Goal: Information Seeking & Learning: Check status

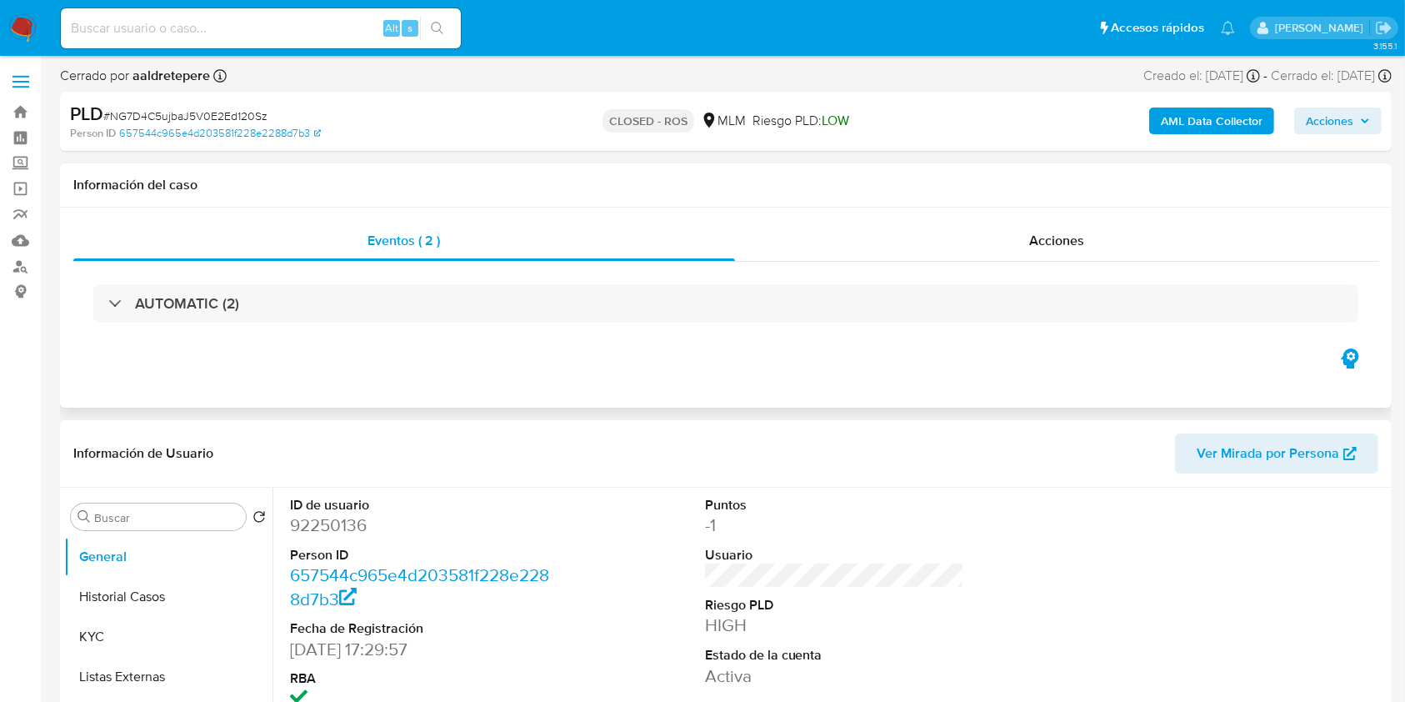
select select "10"
click at [159, 627] on button "KYC" at bounding box center [161, 637] width 195 height 40
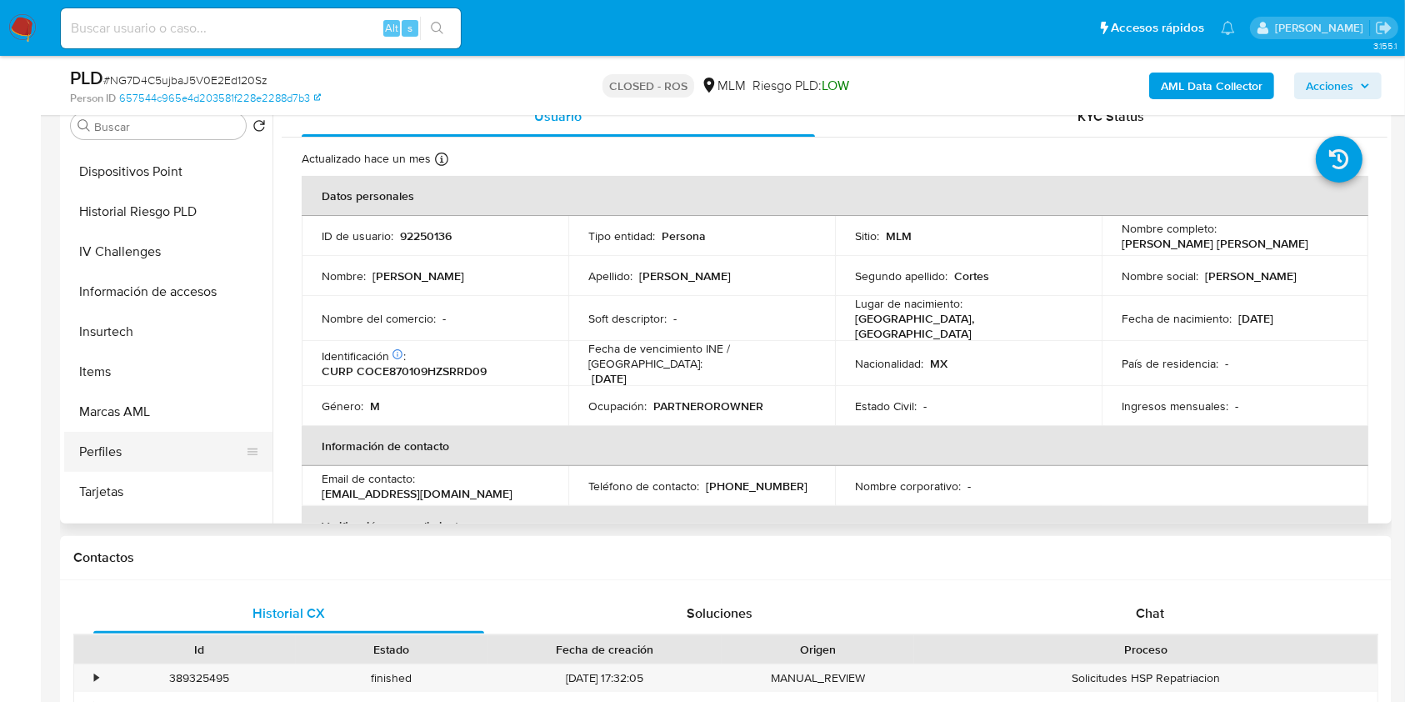
scroll to position [687, 0]
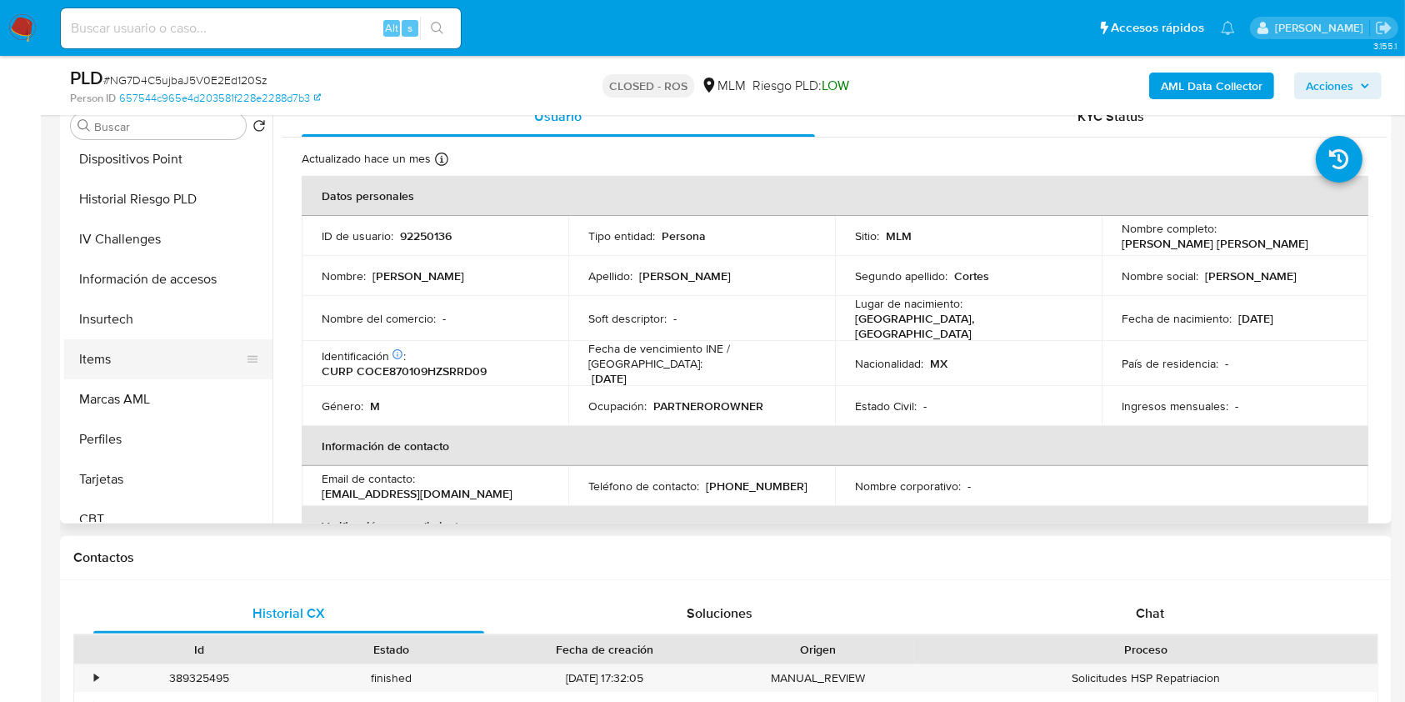
click at [133, 347] on button "Items" at bounding box center [161, 359] width 195 height 40
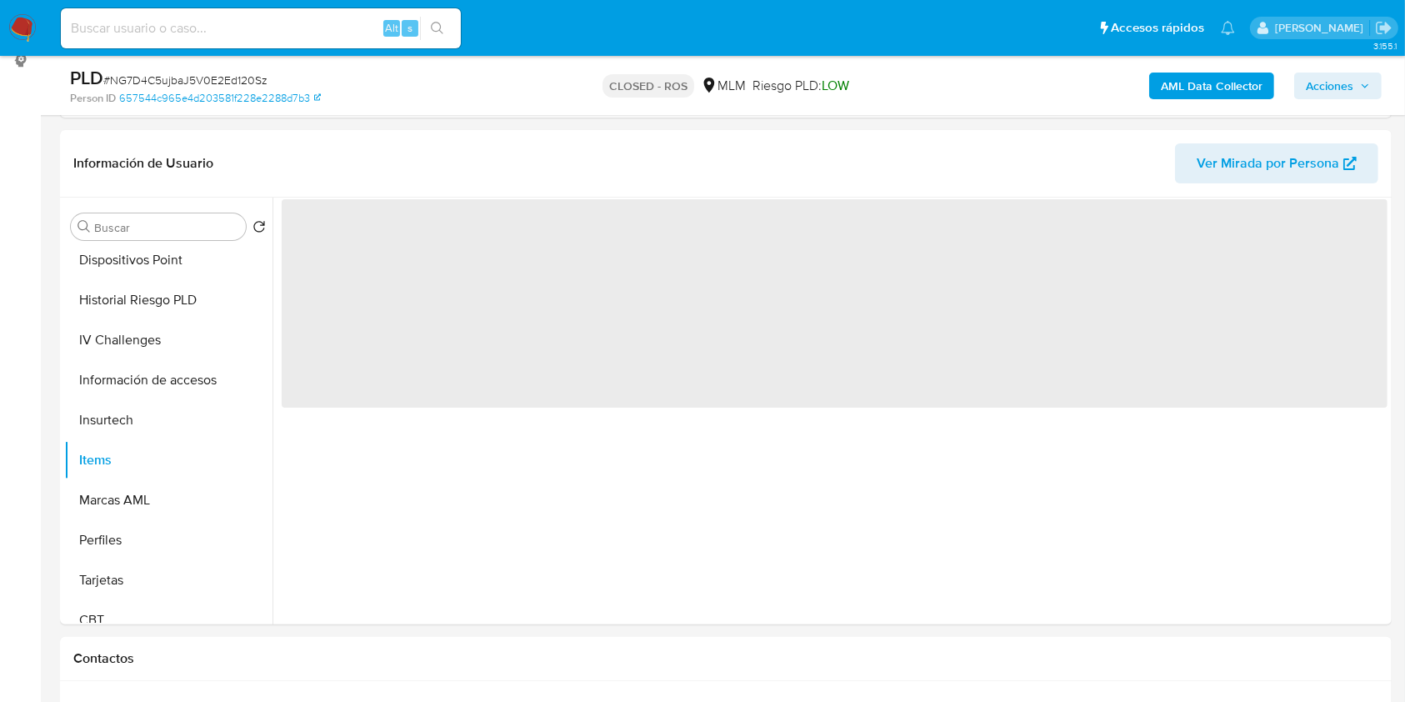
scroll to position [224, 0]
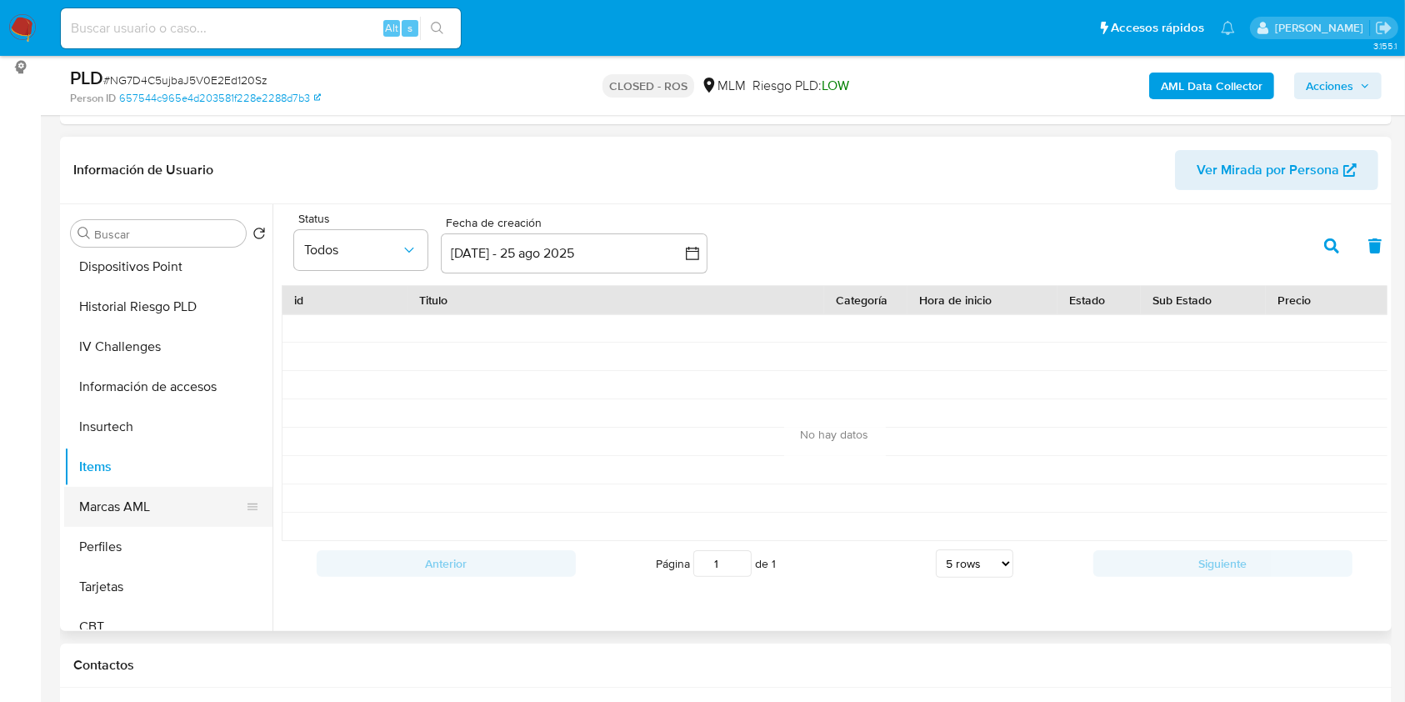
drag, startPoint x: 109, startPoint y: 494, endPoint x: 154, endPoint y: 504, distance: 46.1
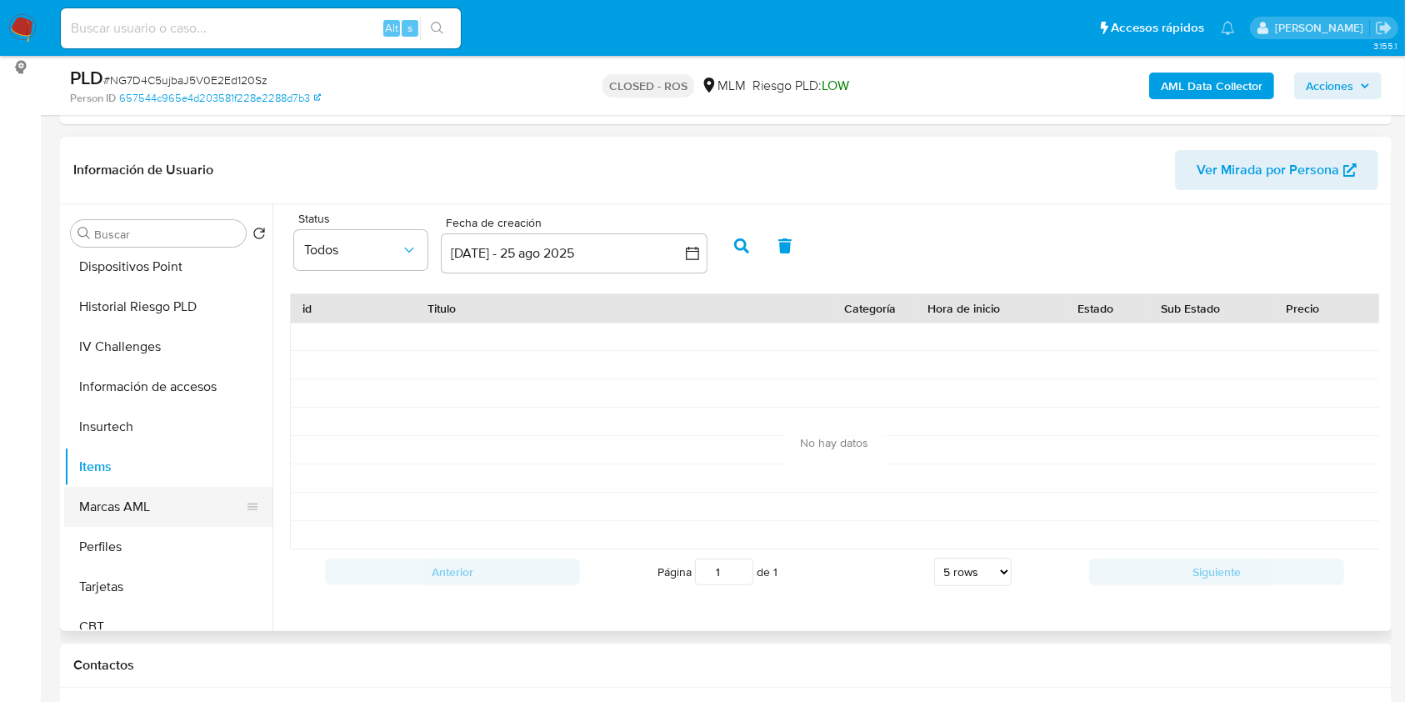
click at [154, 504] on button "Marcas AML" at bounding box center [161, 507] width 195 height 40
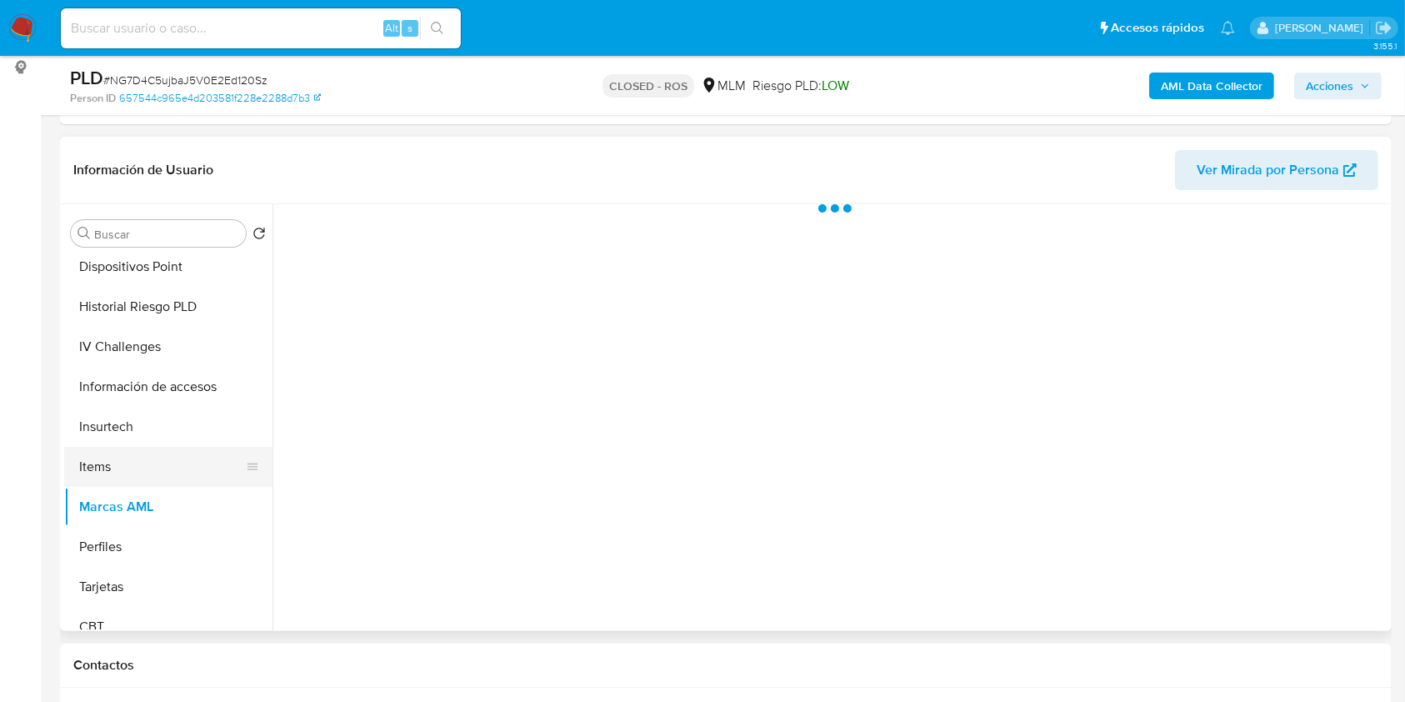
click at [92, 472] on button "Items" at bounding box center [161, 467] width 195 height 40
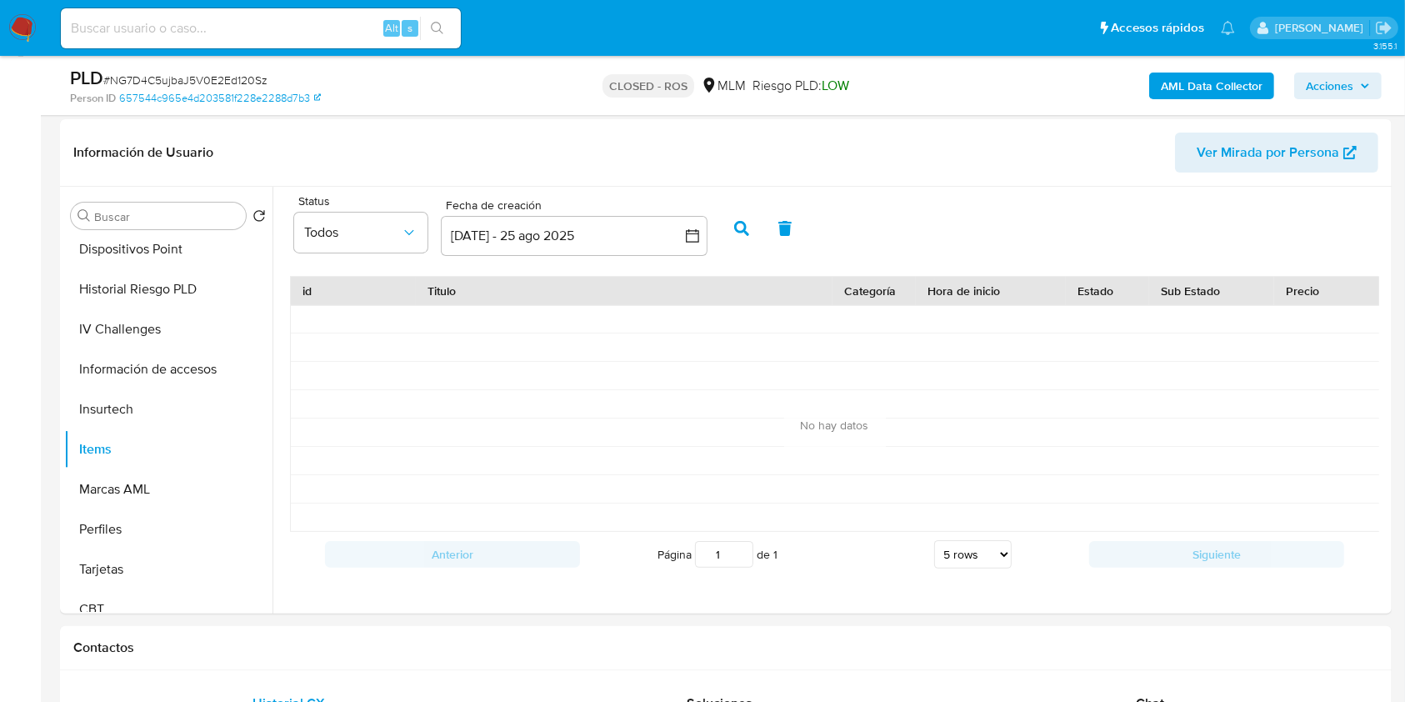
scroll to position [232, 0]
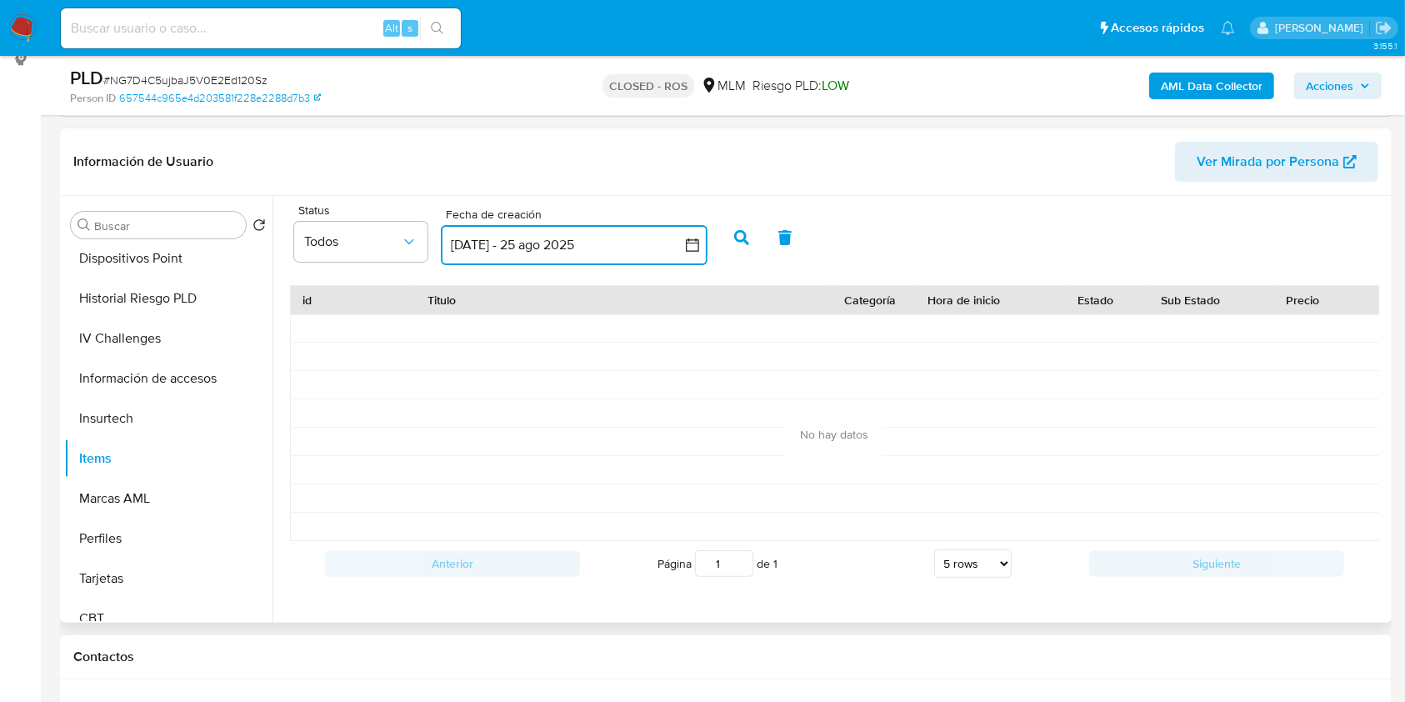
click at [672, 252] on button "26 jul 2025 - 25 ago 2025" at bounding box center [574, 245] width 267 height 40
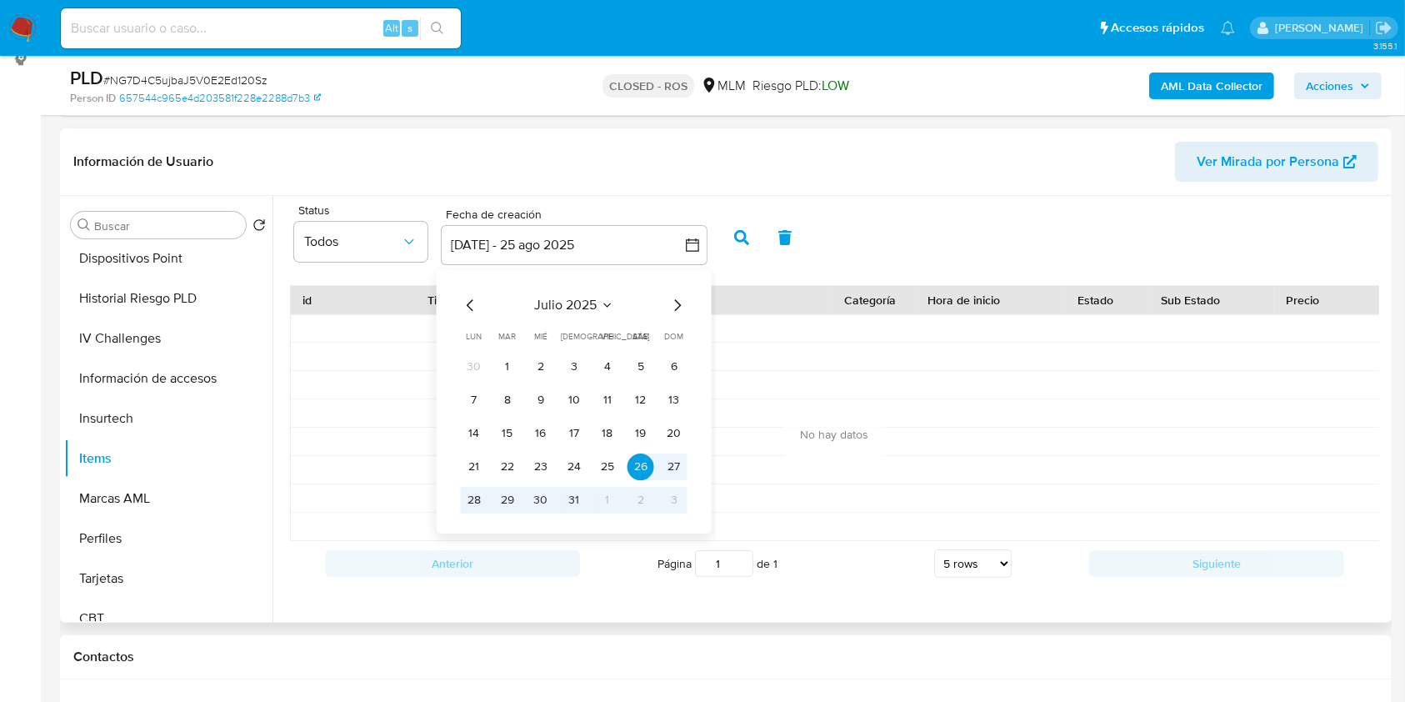
click at [470, 303] on icon "Mes anterior" at bounding box center [471, 305] width 20 height 20
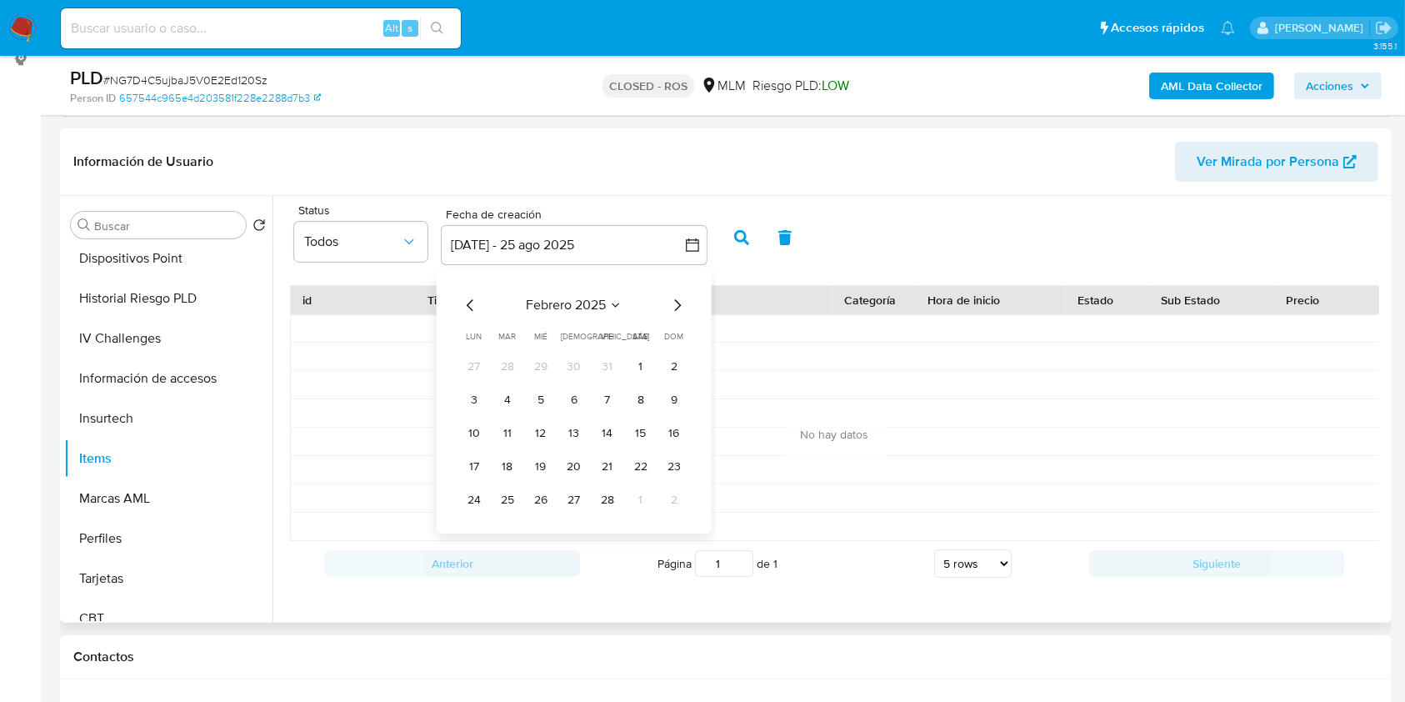
click at [470, 303] on icon "Mes anterior" at bounding box center [471, 305] width 20 height 20
click at [543, 367] on button "1" at bounding box center [540, 366] width 27 height 27
click at [538, 362] on button "1" at bounding box center [540, 366] width 27 height 27
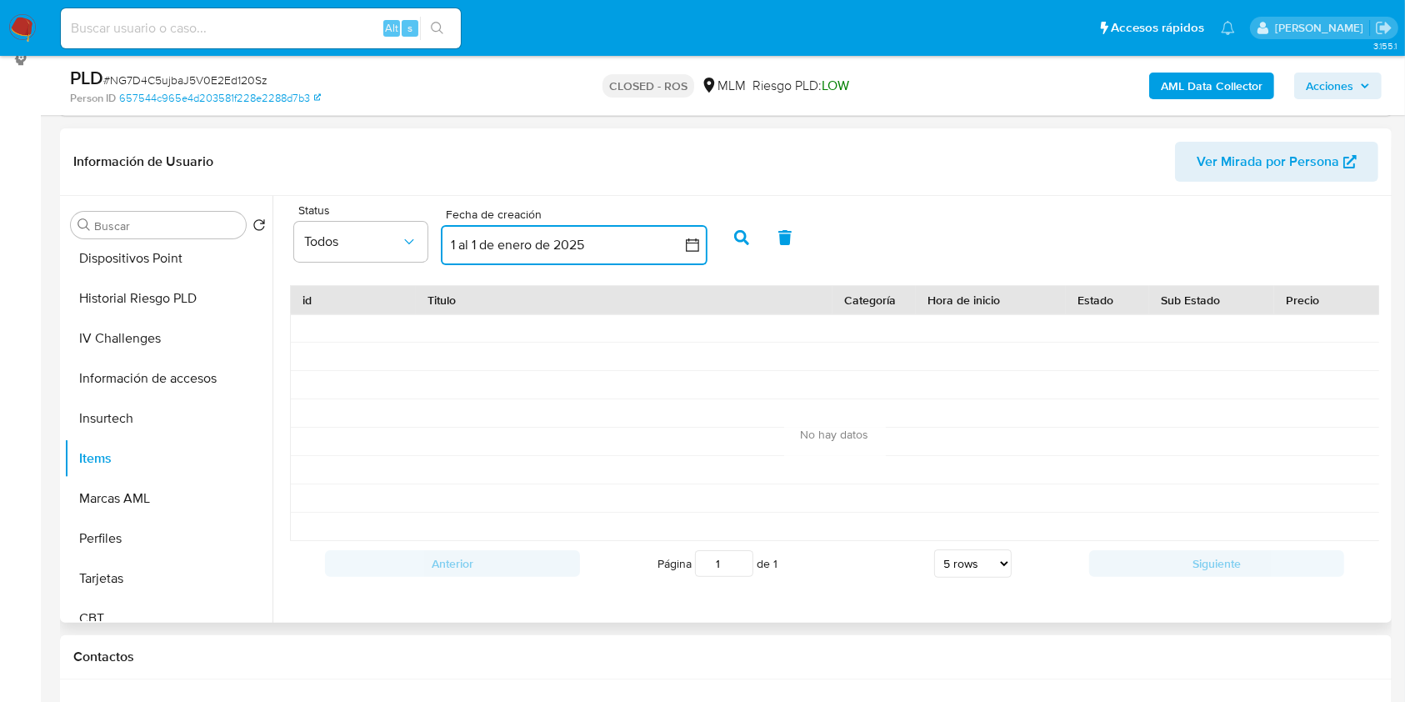
click at [687, 248] on icon "button" at bounding box center [692, 245] width 17 height 17
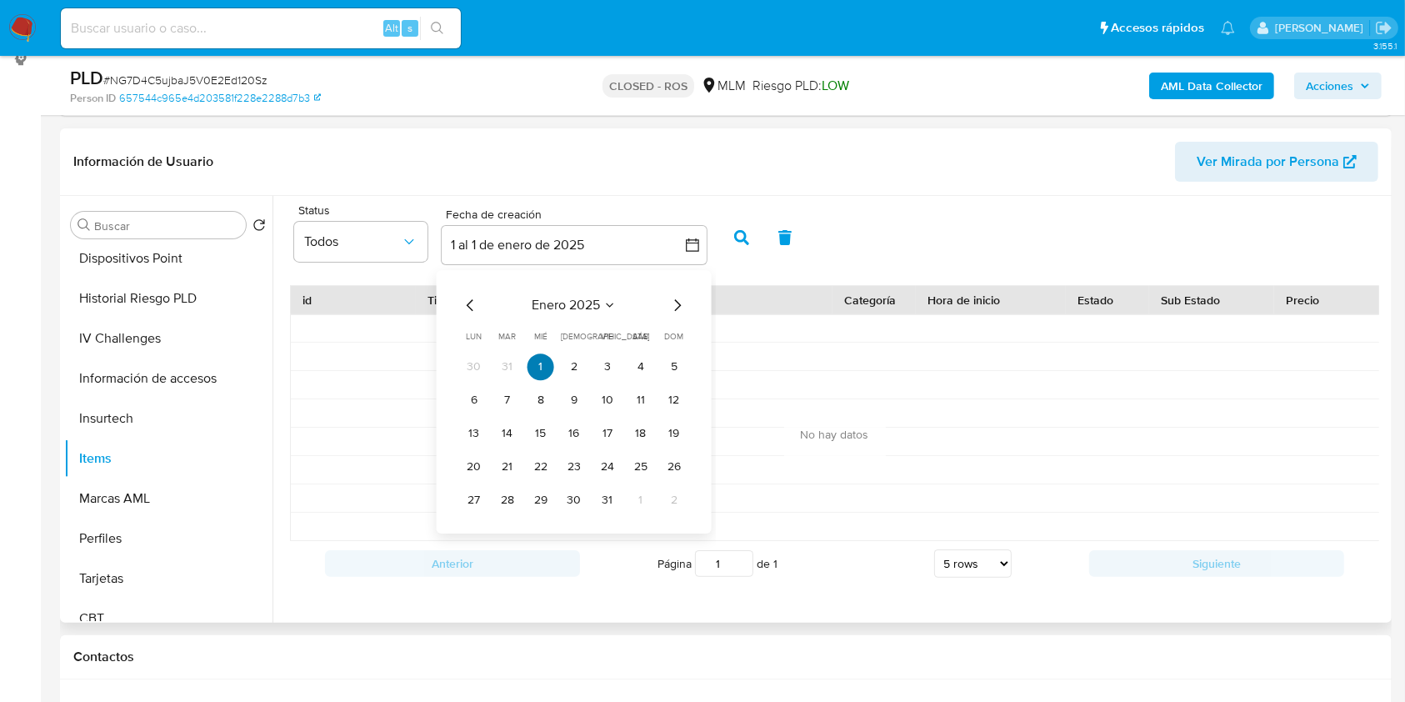
click at [541, 357] on button "1" at bounding box center [540, 366] width 27 height 27
click at [680, 301] on icon "Mes siguiente" at bounding box center [677, 305] width 20 height 20
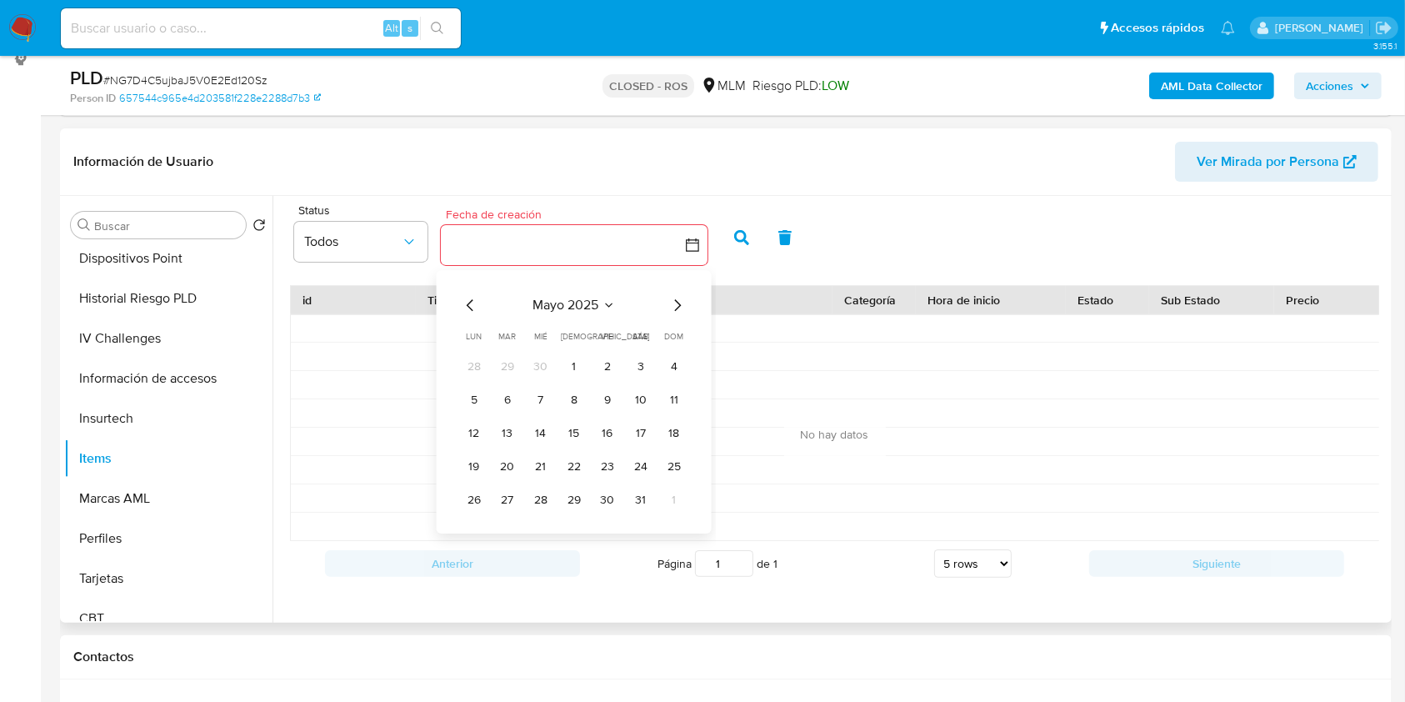
click at [680, 301] on icon "Mes siguiente" at bounding box center [677, 305] width 20 height 20
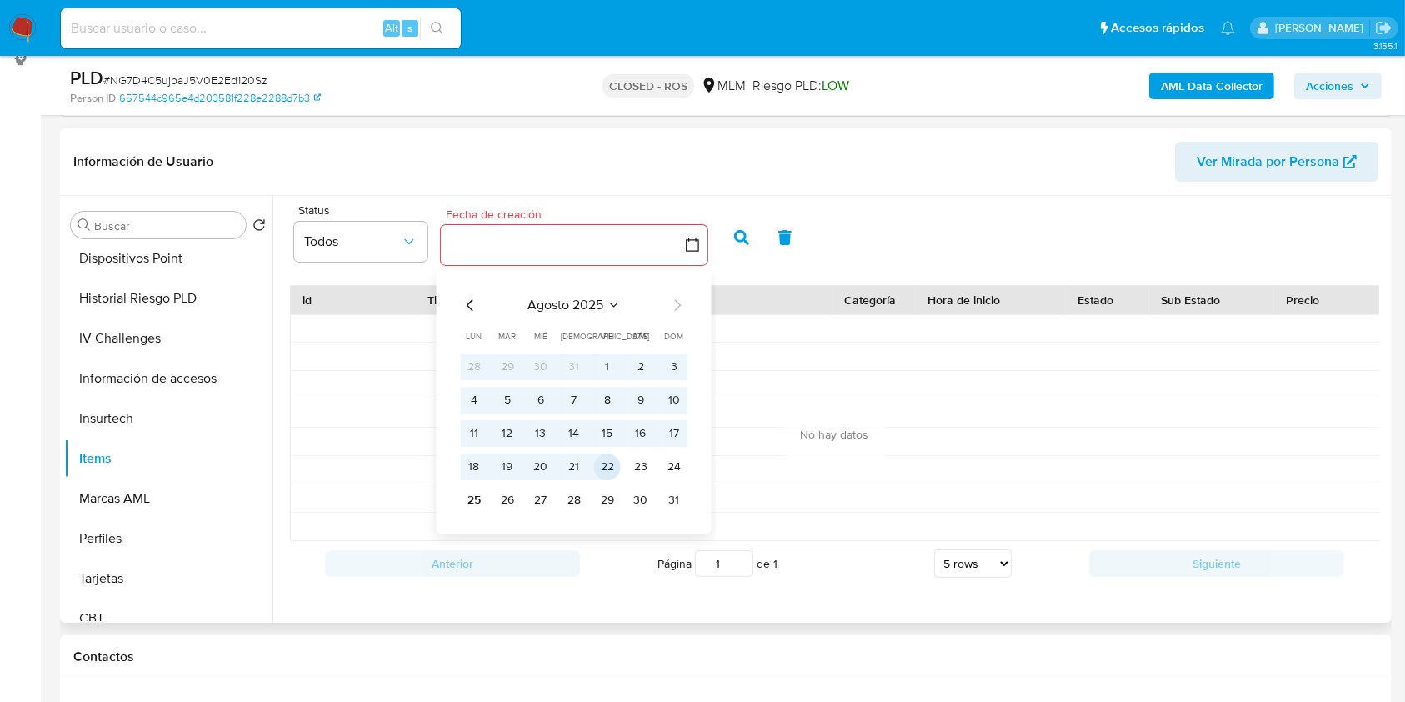
click at [607, 474] on button "22" at bounding box center [607, 466] width 27 height 27
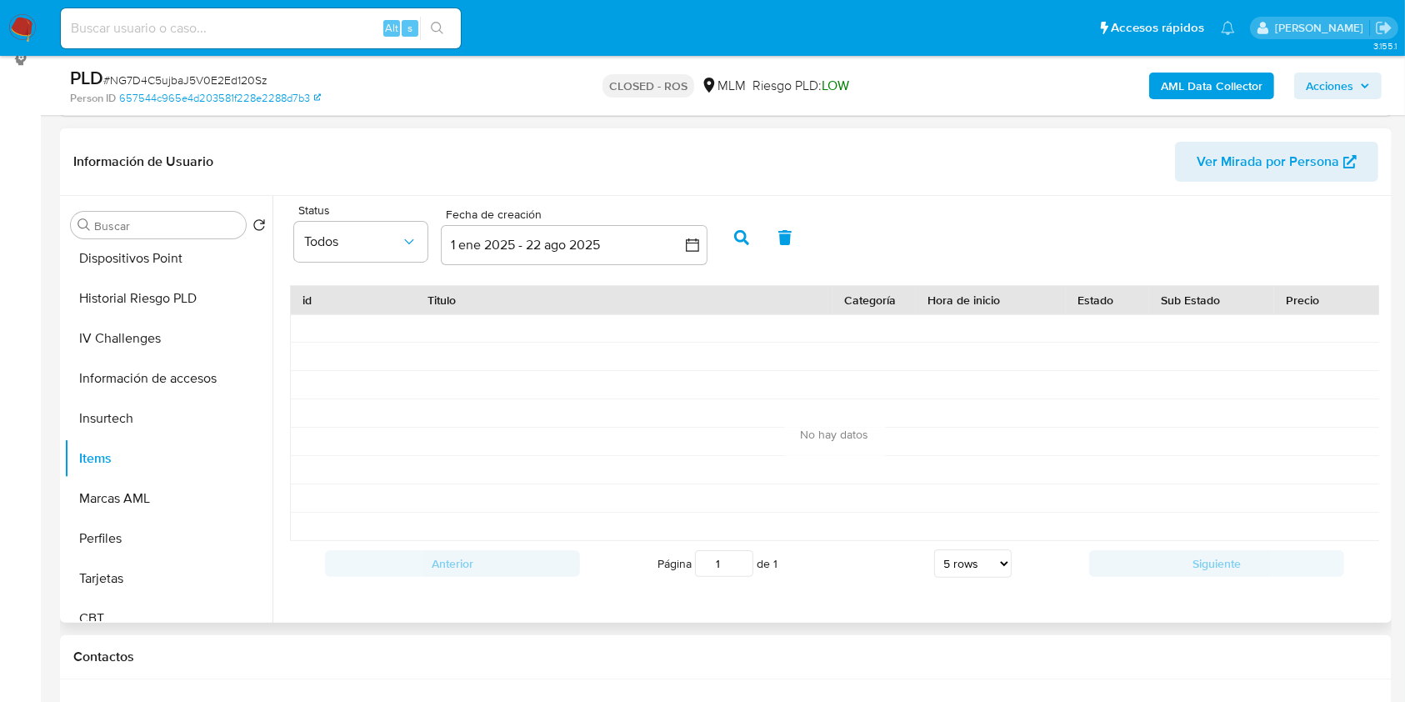
click at [735, 223] on button "button" at bounding box center [741, 237] width 43 height 40
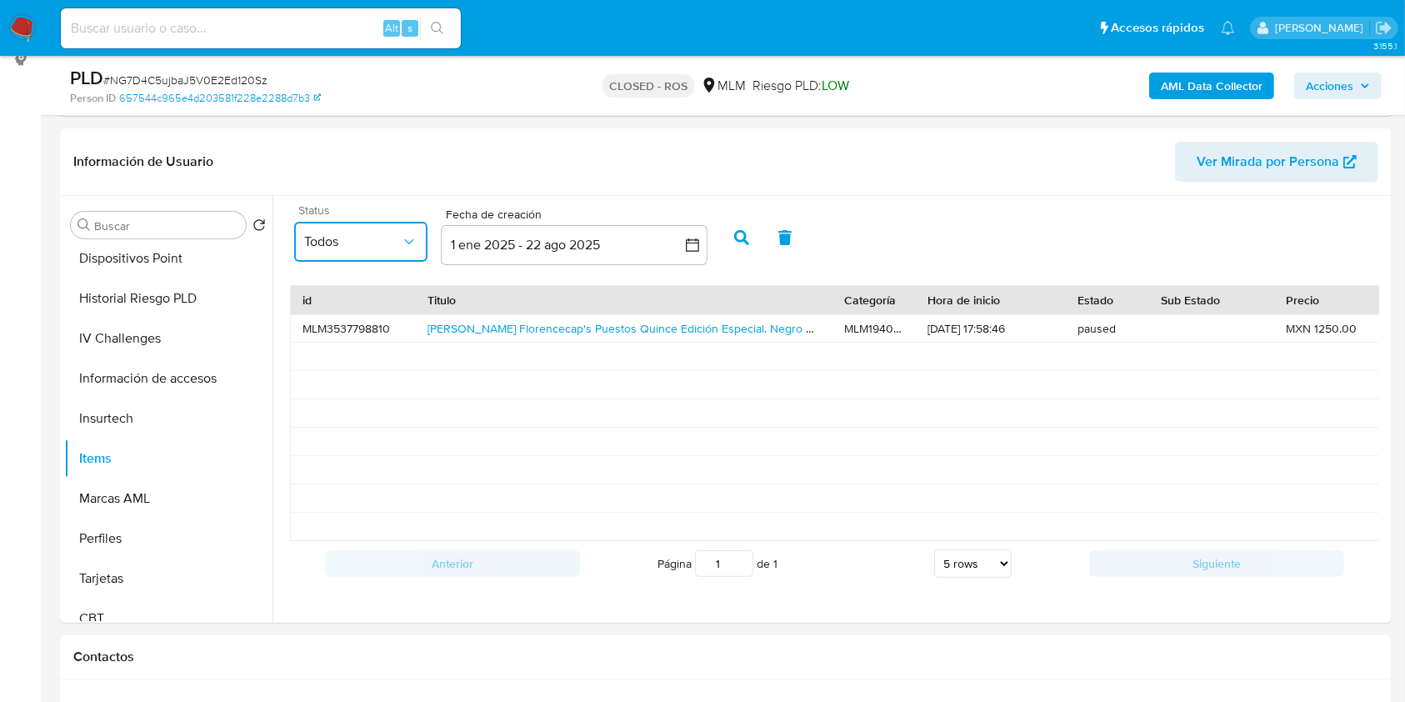
click at [413, 248] on icon "common.sort_by" at bounding box center [409, 241] width 17 height 17
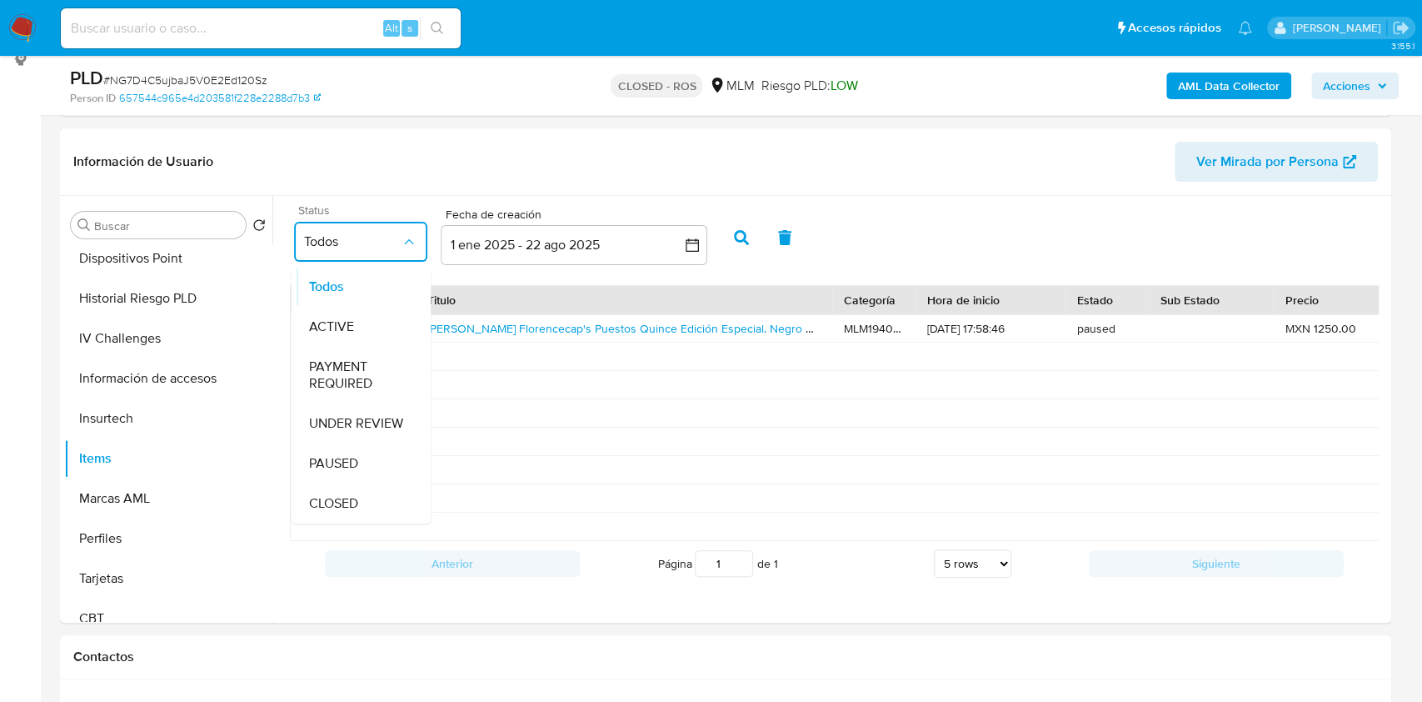
click at [407, 245] on icon "common.sort_by" at bounding box center [409, 241] width 17 height 17
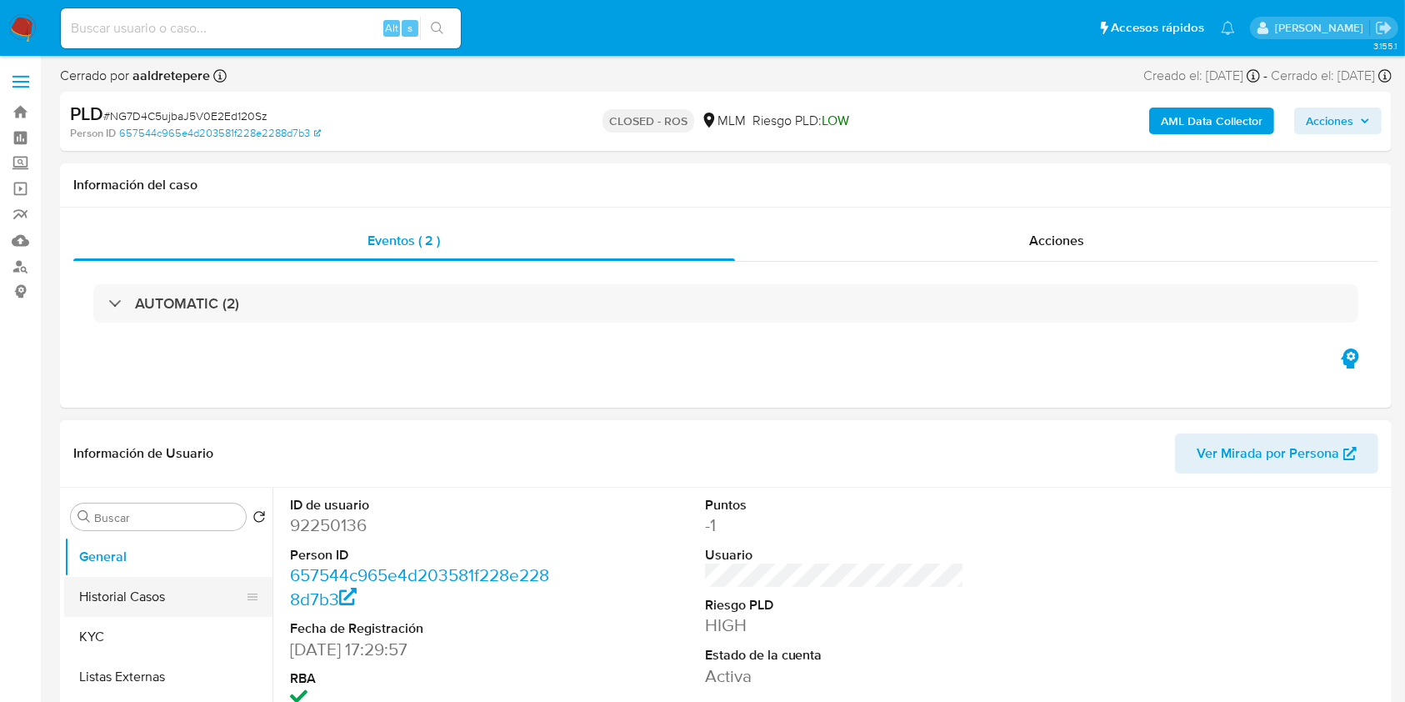
select select "10"
click at [131, 579] on button "Historial Casos" at bounding box center [161, 597] width 195 height 40
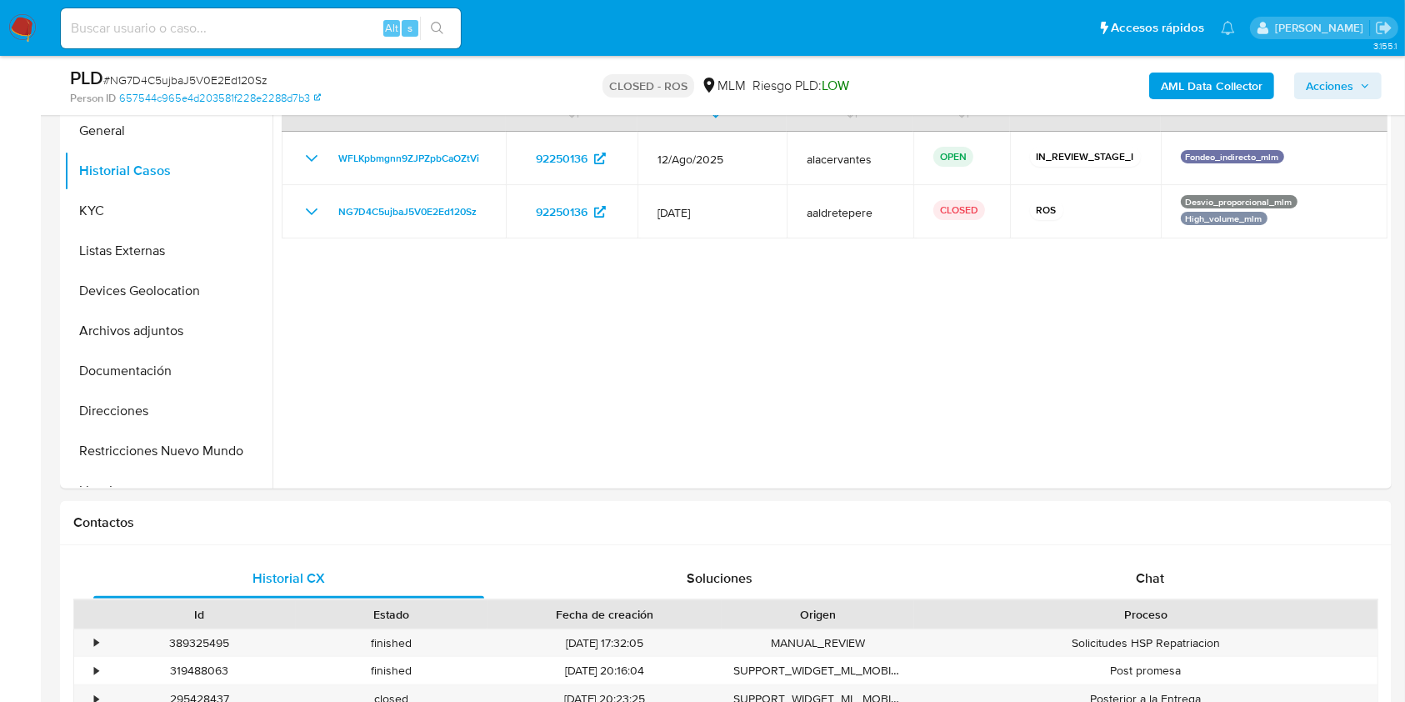
scroll to position [362, 0]
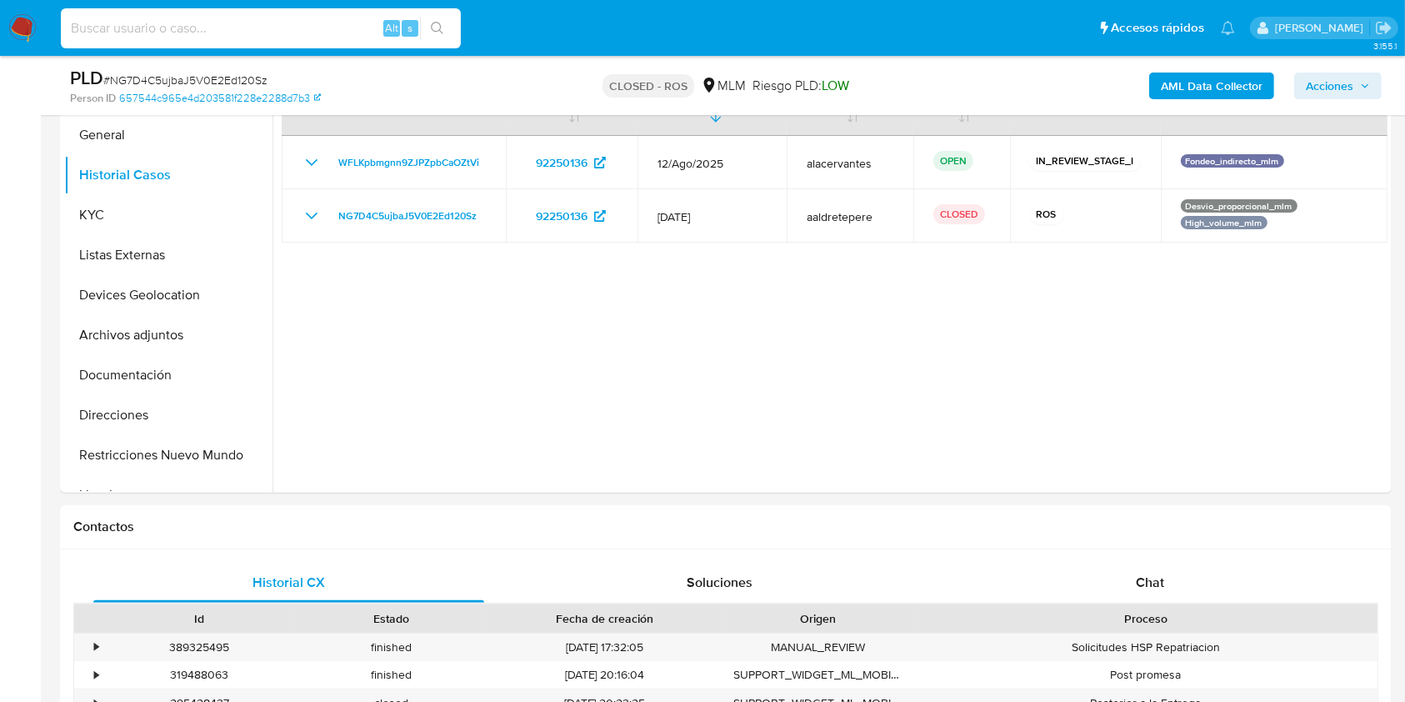
click at [250, 24] on input at bounding box center [261, 28] width 400 height 22
click at [173, 14] on div "Alt s" at bounding box center [261, 28] width 400 height 40
click at [139, 36] on input at bounding box center [261, 28] width 400 height 22
paste input "92250136"
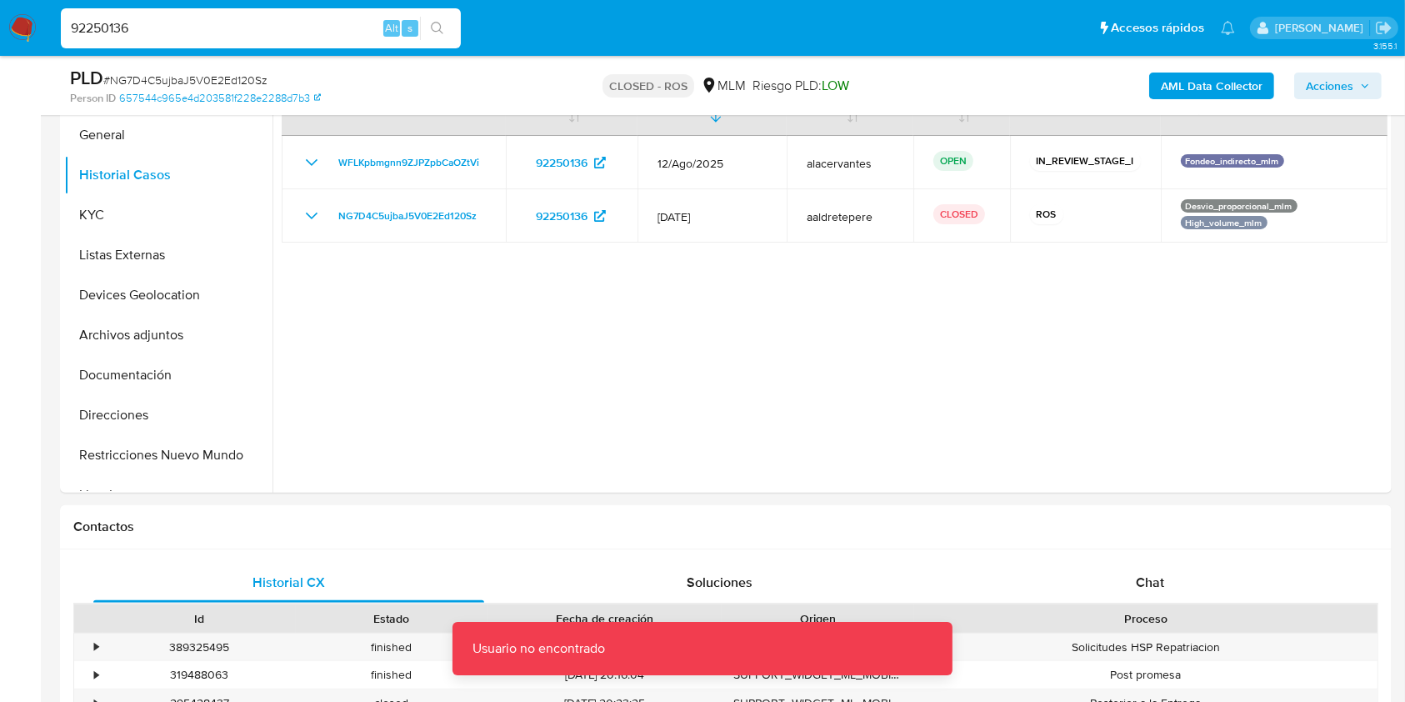
click at [139, 36] on input "92250136" at bounding box center [261, 28] width 400 height 22
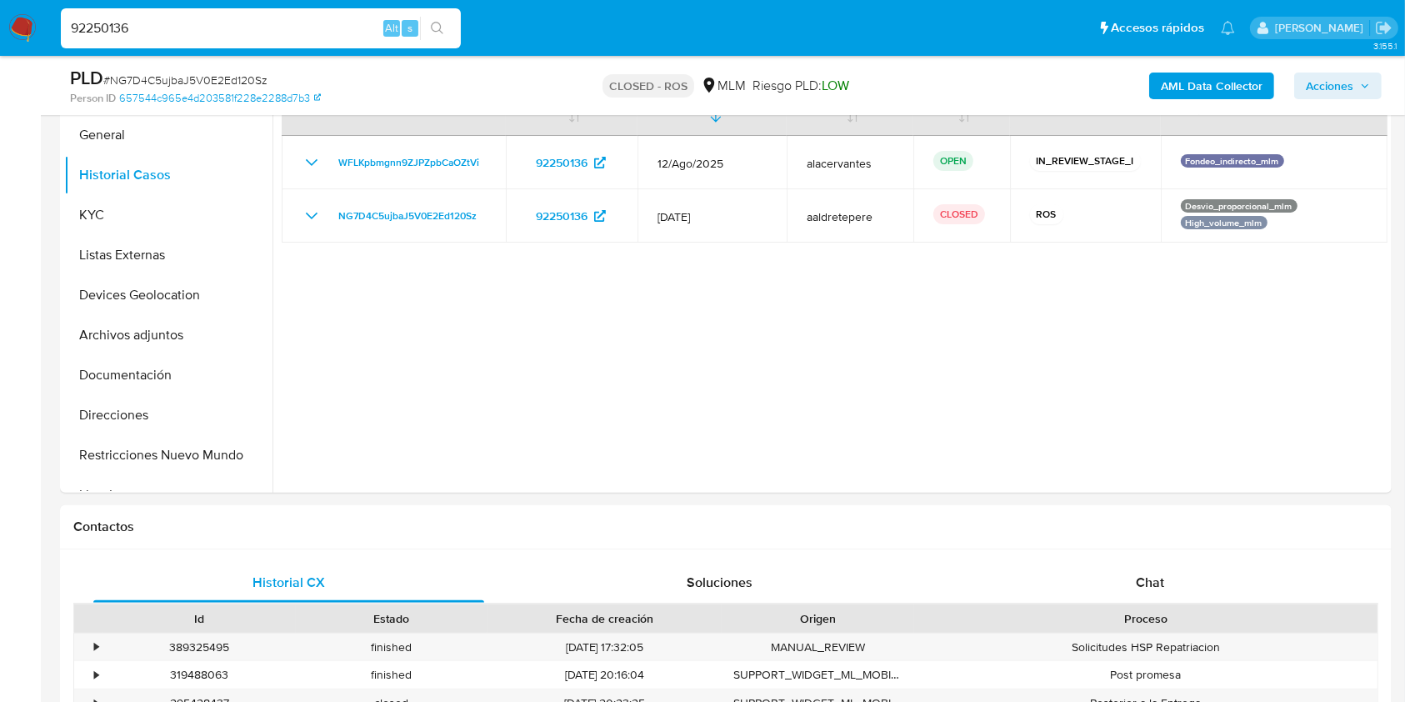
type input "92250136"
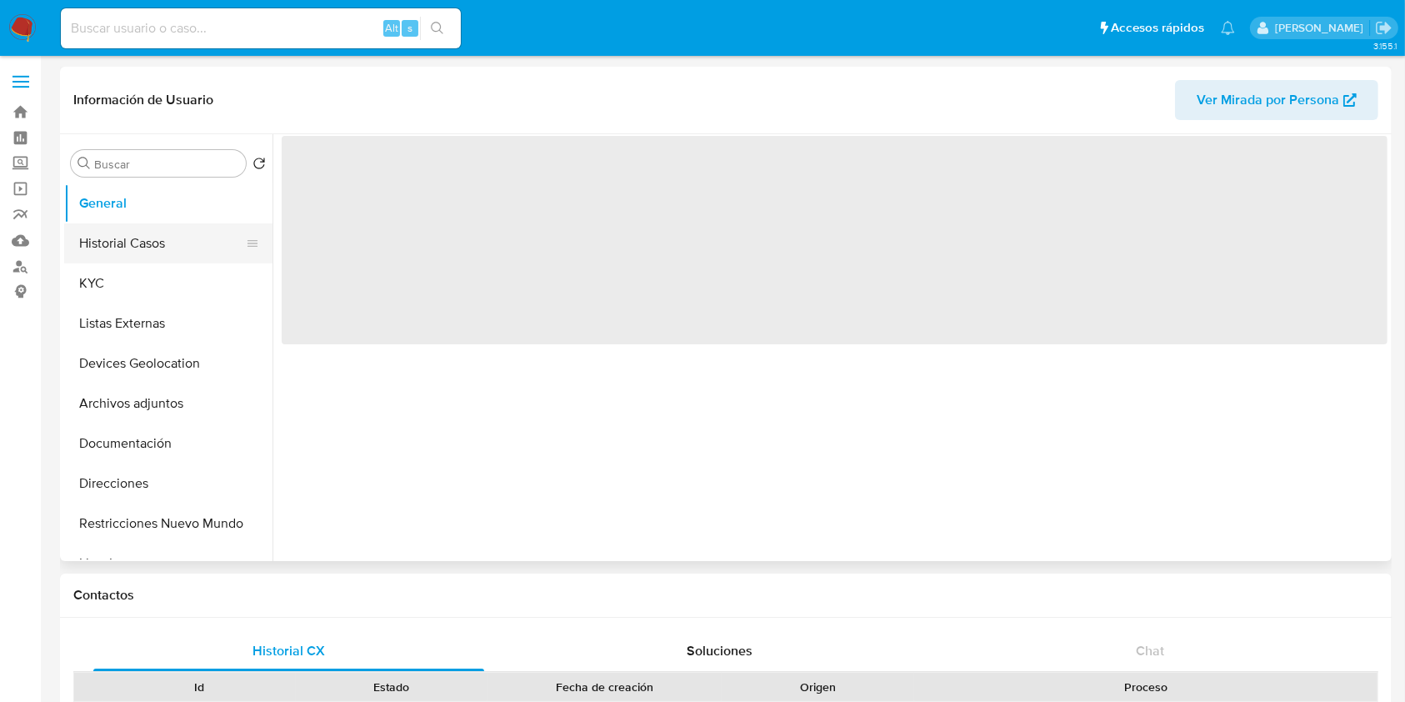
click at [122, 248] on button "Historial Casos" at bounding box center [161, 243] width 195 height 40
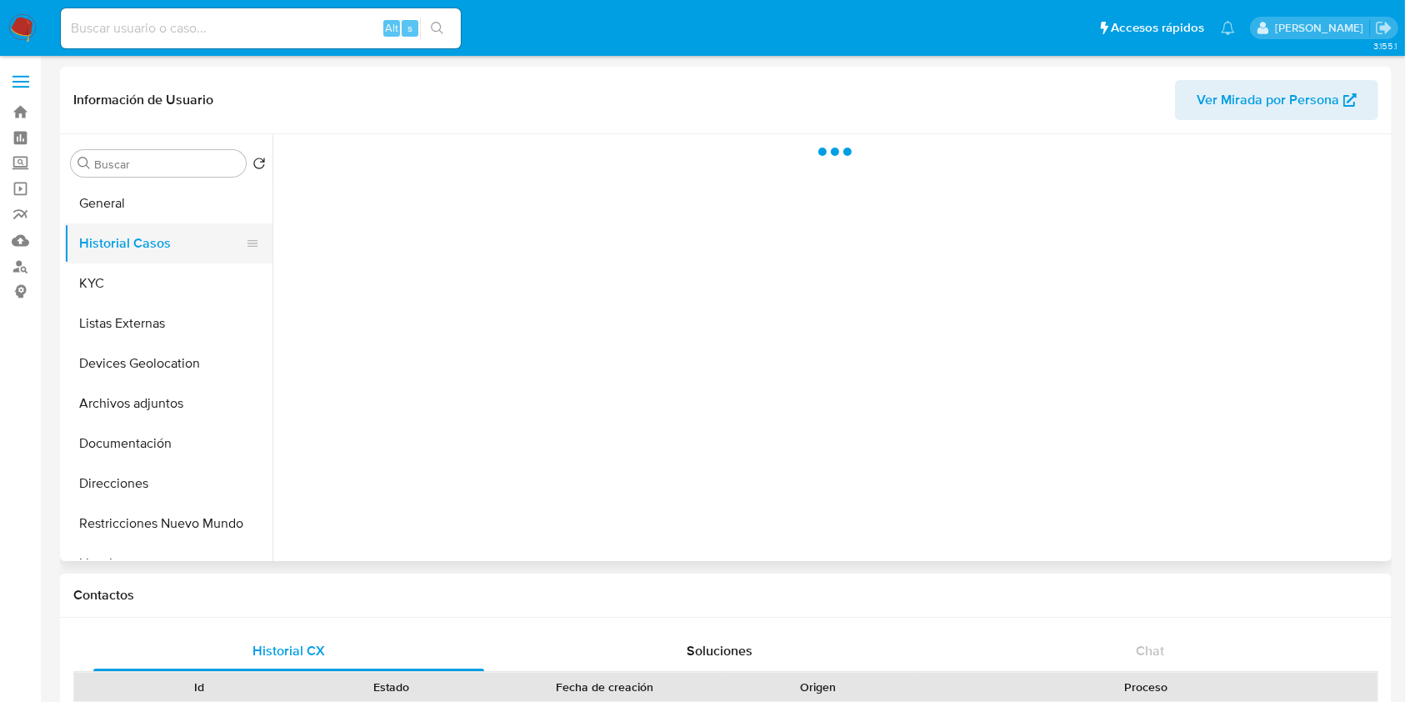
select select "10"
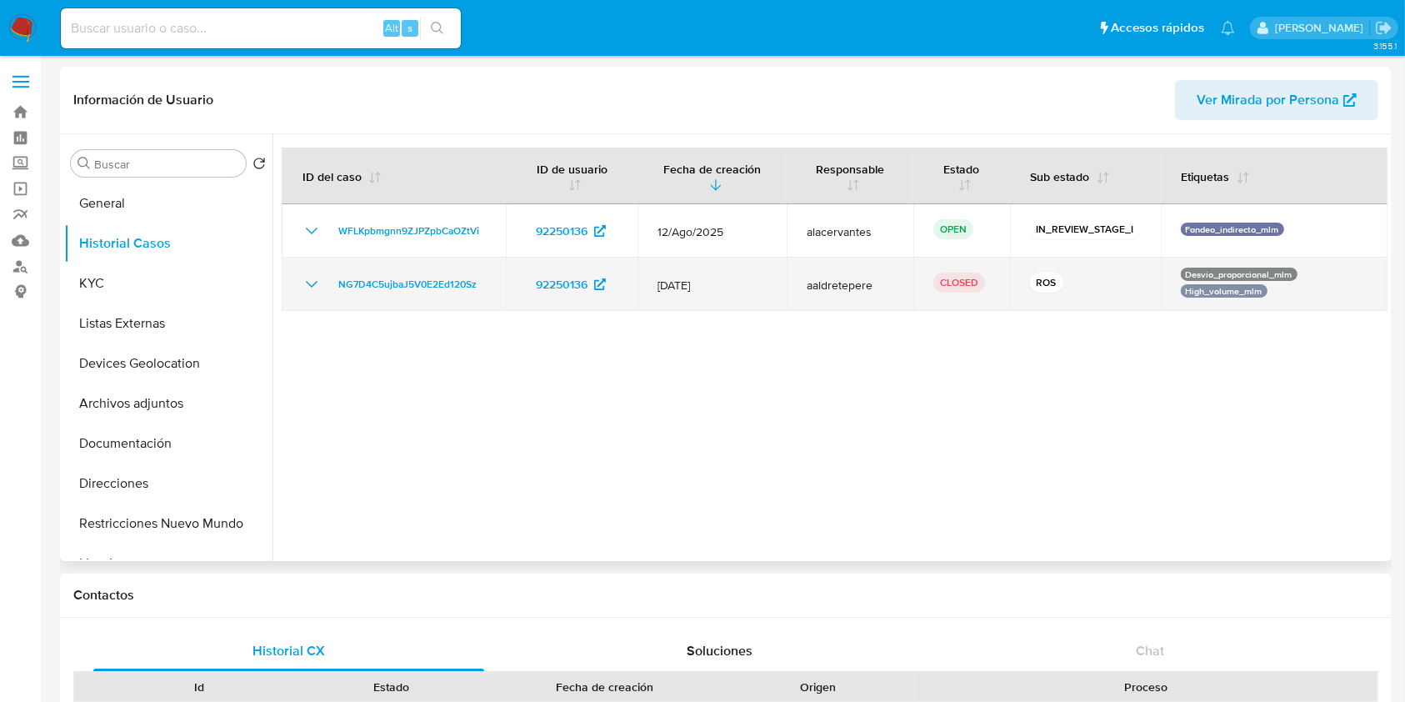
click at [317, 282] on icon "Mostrar/Ocultar" at bounding box center [312, 284] width 20 height 20
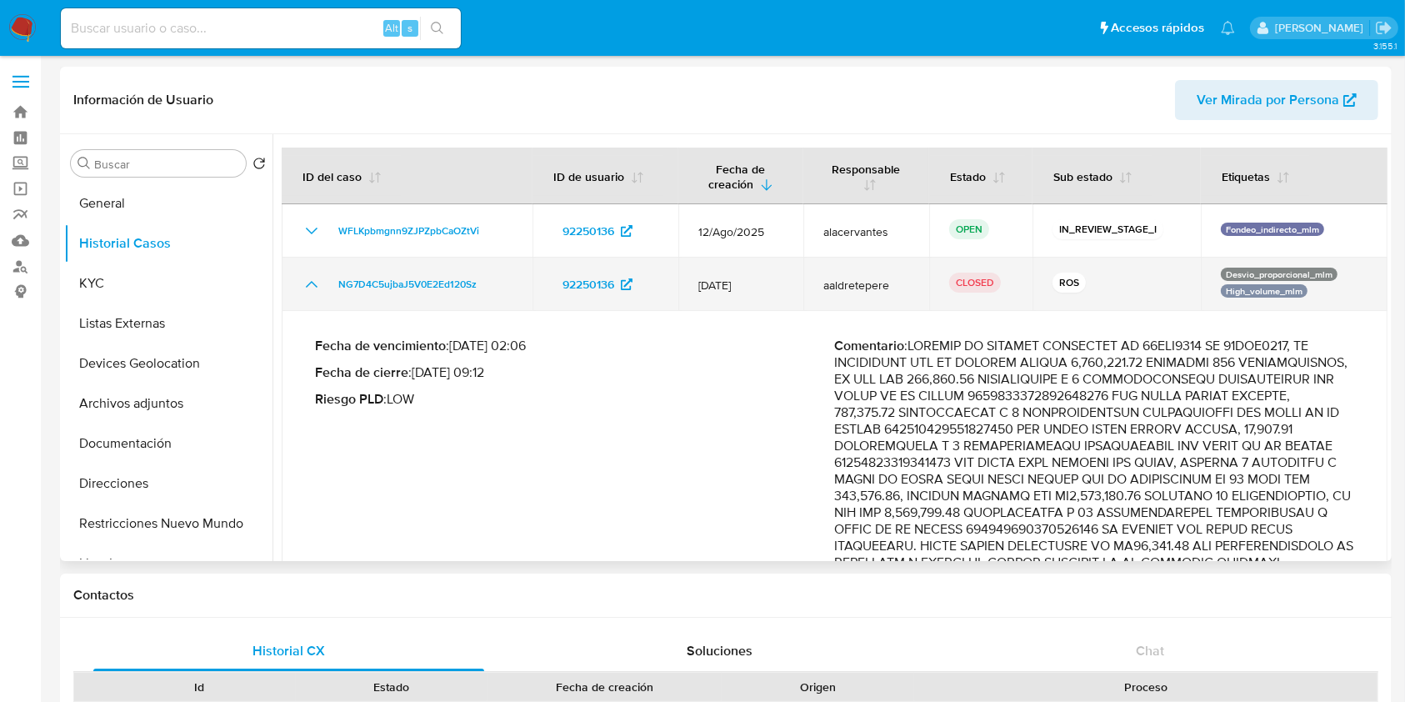
click at [317, 282] on icon "Mostrar/Ocultar" at bounding box center [312, 284] width 20 height 20
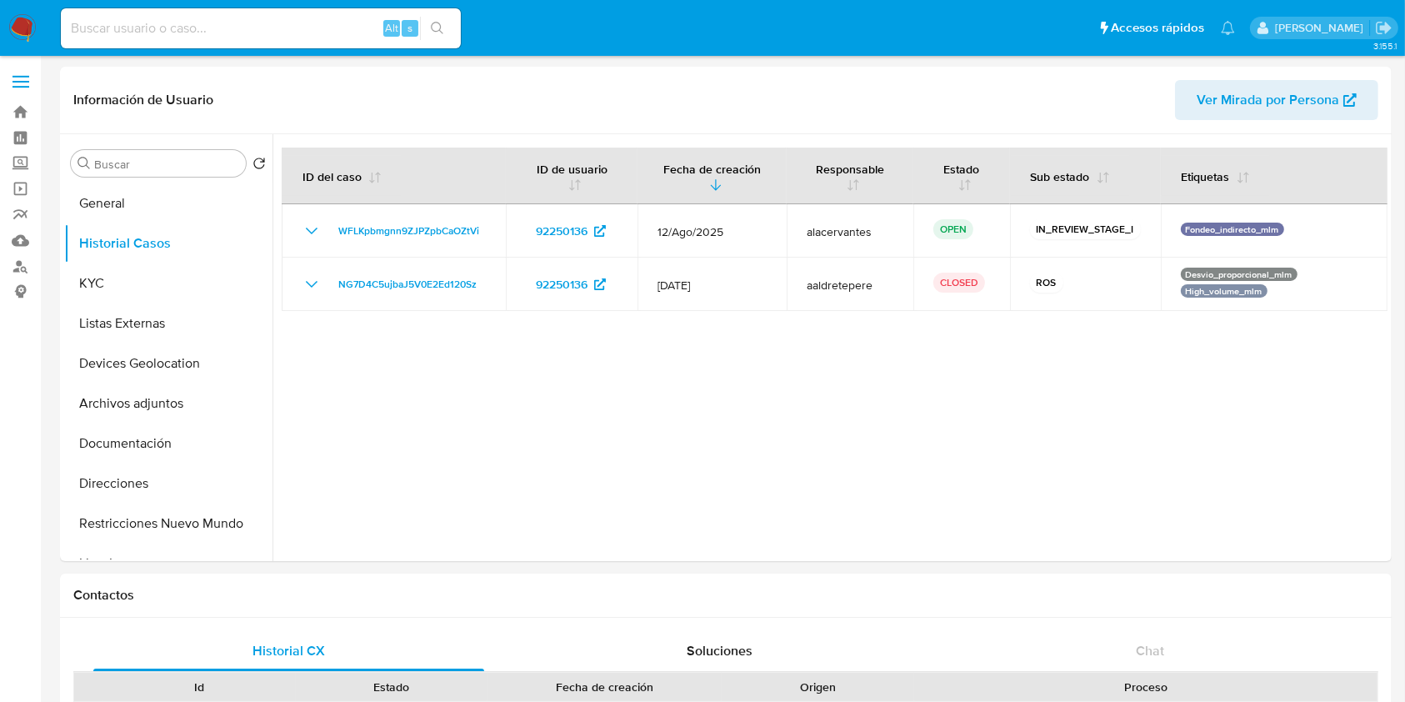
click at [298, 37] on input at bounding box center [261, 28] width 400 height 22
paste input "283351558"
type input "283351558"
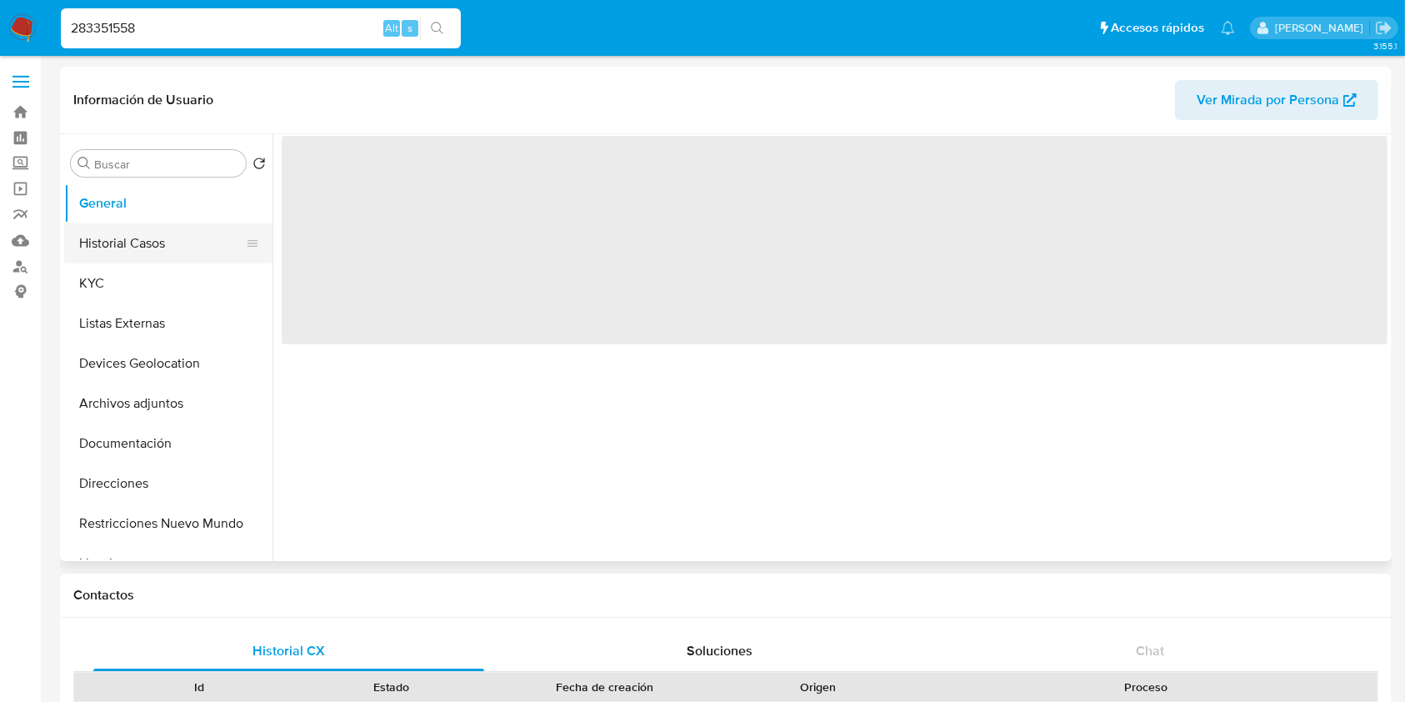
click at [137, 256] on button "Historial Casos" at bounding box center [161, 243] width 195 height 40
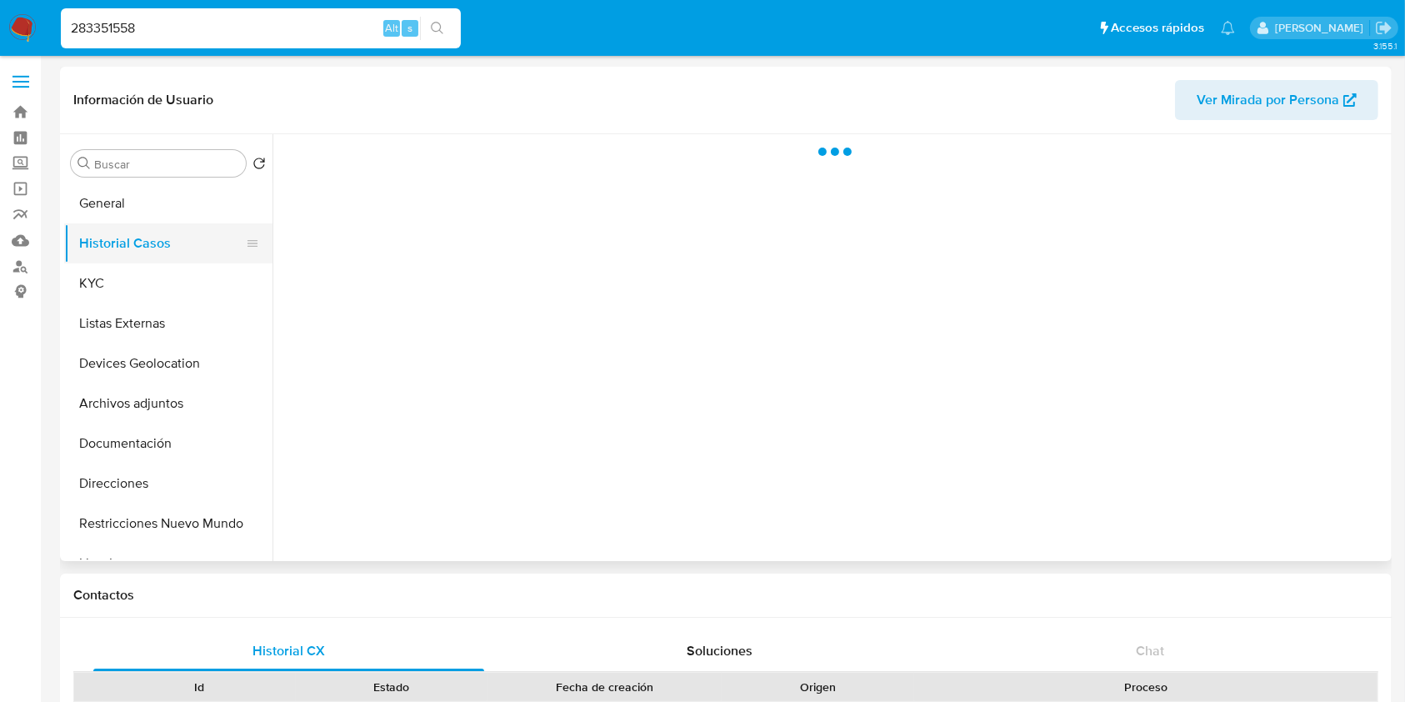
select select "10"
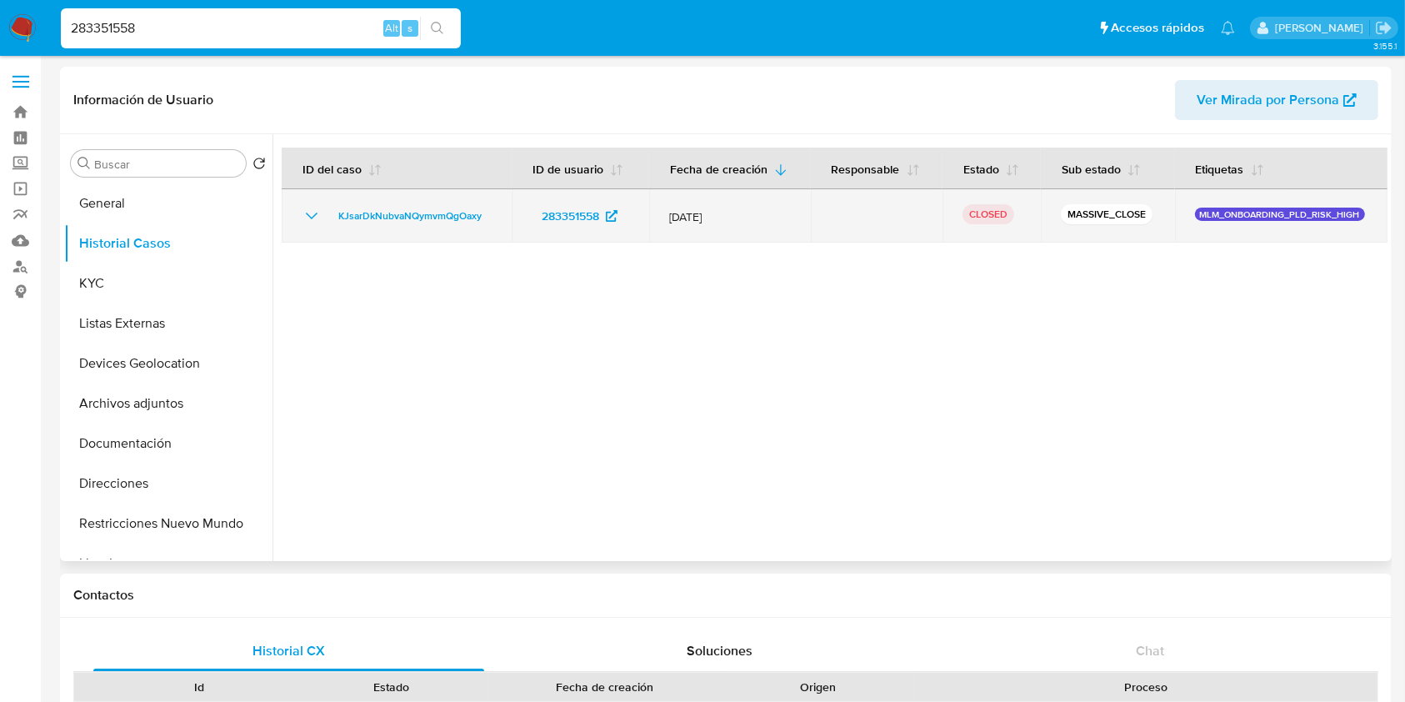
click at [314, 217] on icon "Mostrar/Ocultar" at bounding box center [312, 216] width 20 height 20
